Goal: Check status: Check status

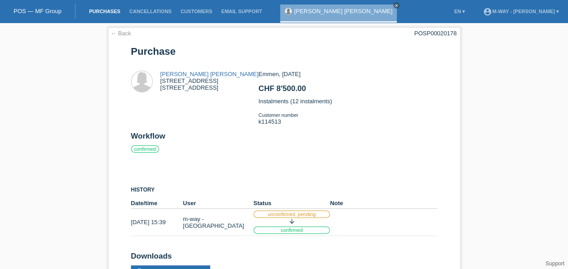
click at [104, 10] on link "Purchases" at bounding box center [105, 11] width 40 height 5
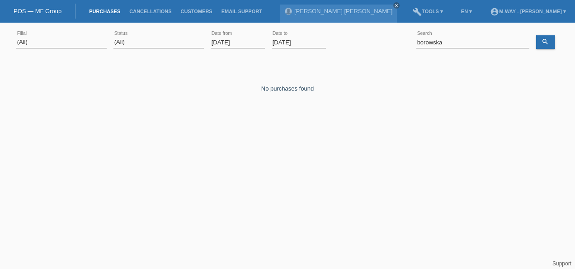
click at [229, 45] on input "[DATE]" at bounding box center [238, 42] width 54 height 11
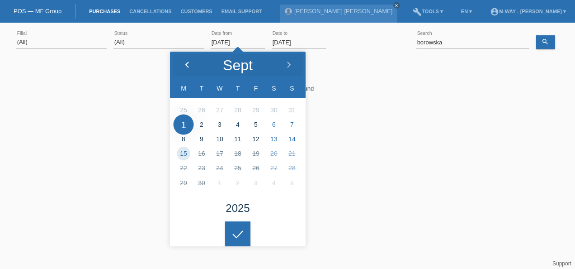
click at [184, 62] on icon at bounding box center [187, 65] width 7 height 7
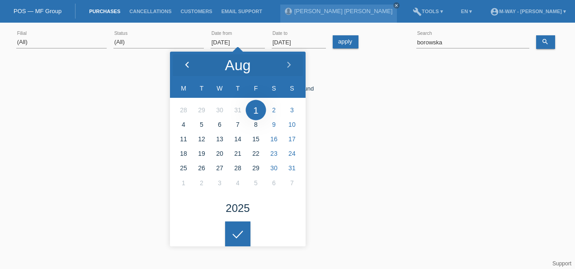
click at [184, 62] on icon at bounding box center [187, 65] width 7 height 7
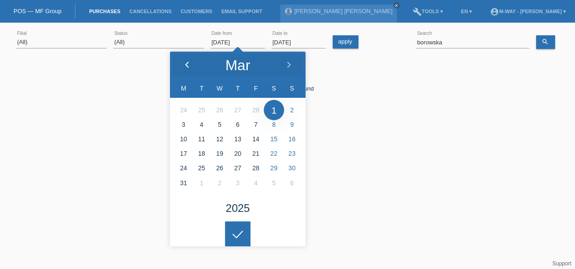
click at [184, 62] on icon at bounding box center [187, 65] width 7 height 7
type input "[DATE]"
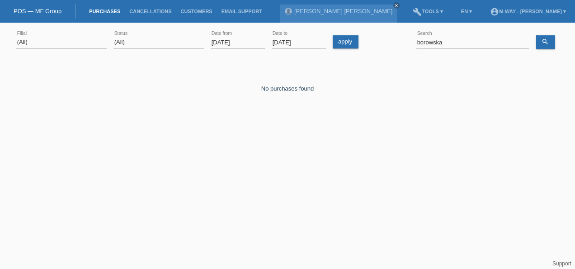
click at [247, 238] on div at bounding box center [237, 226] width 25 height 25
drag, startPoint x: 455, startPoint y: 40, endPoint x: 388, endPoint y: 41, distance: 67.4
click at [388, 41] on div "(All) [PERSON_NAME] Passion Vélo SàRL [GEOGRAPHIC_DATA] [GEOGRAPHIC_DATA] [GEOG…" at bounding box center [287, 42] width 543 height 31
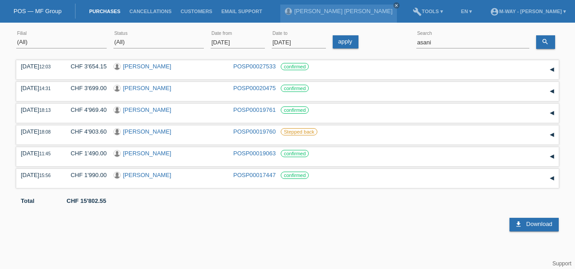
click at [224, 231] on html "POS — MF Group Purchases Cancellations Customers Email Support [PERSON_NAME] [P…" at bounding box center [287, 115] width 575 height 231
drag, startPoint x: 439, startPoint y: 40, endPoint x: 408, endPoint y: 40, distance: 30.8
click at [408, 40] on div "(All) [PERSON_NAME] Passion Vélo SàRL [GEOGRAPHIC_DATA] [GEOGRAPHIC_DATA] [GEOG…" at bounding box center [287, 42] width 543 height 31
type input "[PERSON_NAME]"
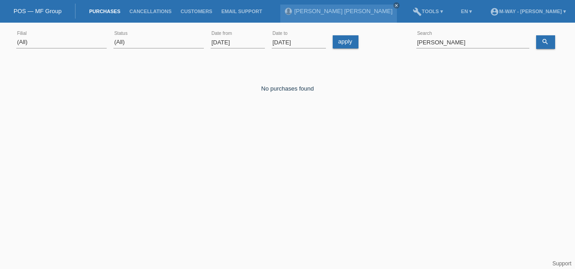
click at [75, 122] on div "No purchases found Add comment Note send Save close" at bounding box center [287, 103] width 543 height 90
click at [485, 44] on input "[PERSON_NAME]" at bounding box center [472, 42] width 113 height 11
click at [547, 40] on icon "search" at bounding box center [545, 41] width 7 height 7
click at [546, 38] on icon "search" at bounding box center [545, 41] width 7 height 7
